Goal: Information Seeking & Learning: Learn about a topic

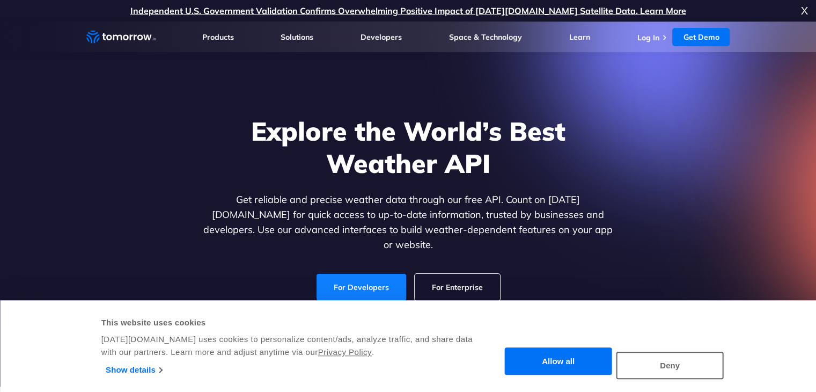
click at [352, 274] on link "For Developers" at bounding box center [361, 287] width 90 height 27
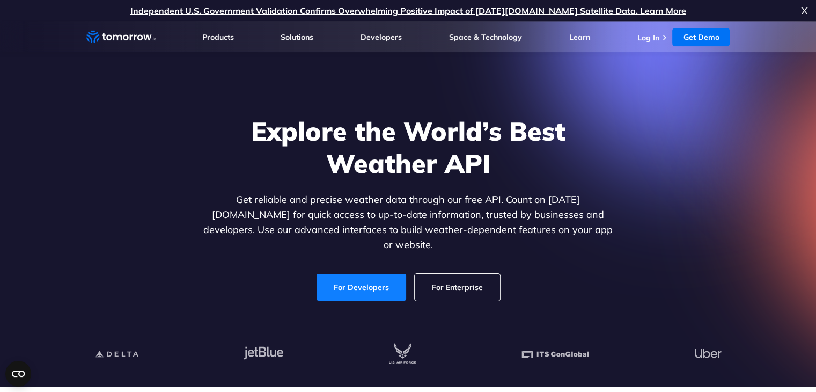
click at [352, 274] on link "For Developers" at bounding box center [361, 287] width 90 height 27
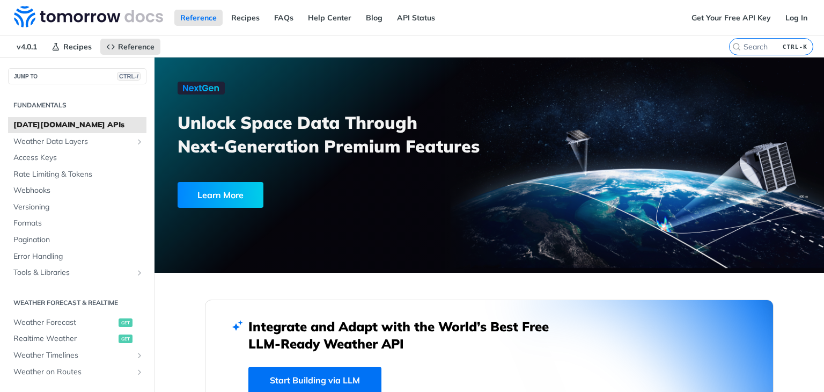
drag, startPoint x: 0, startPoint y: 0, endPoint x: 282, endPoint y: 189, distance: 339.3
click at [282, 189] on link "Learn More" at bounding box center [307, 195] width 259 height 26
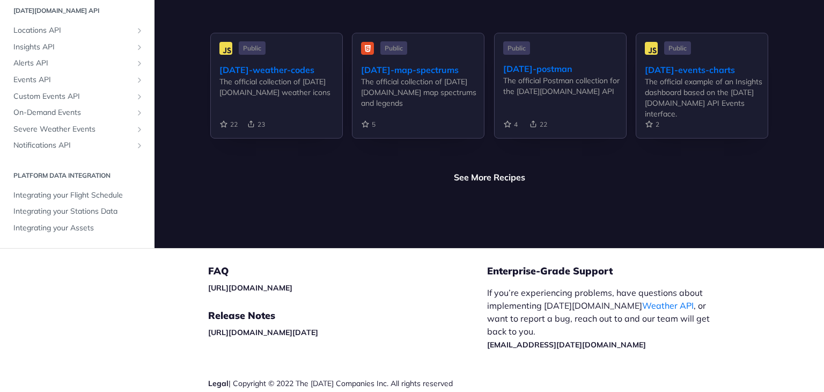
scroll to position [2639, 0]
